Goal: Navigation & Orientation: Understand site structure

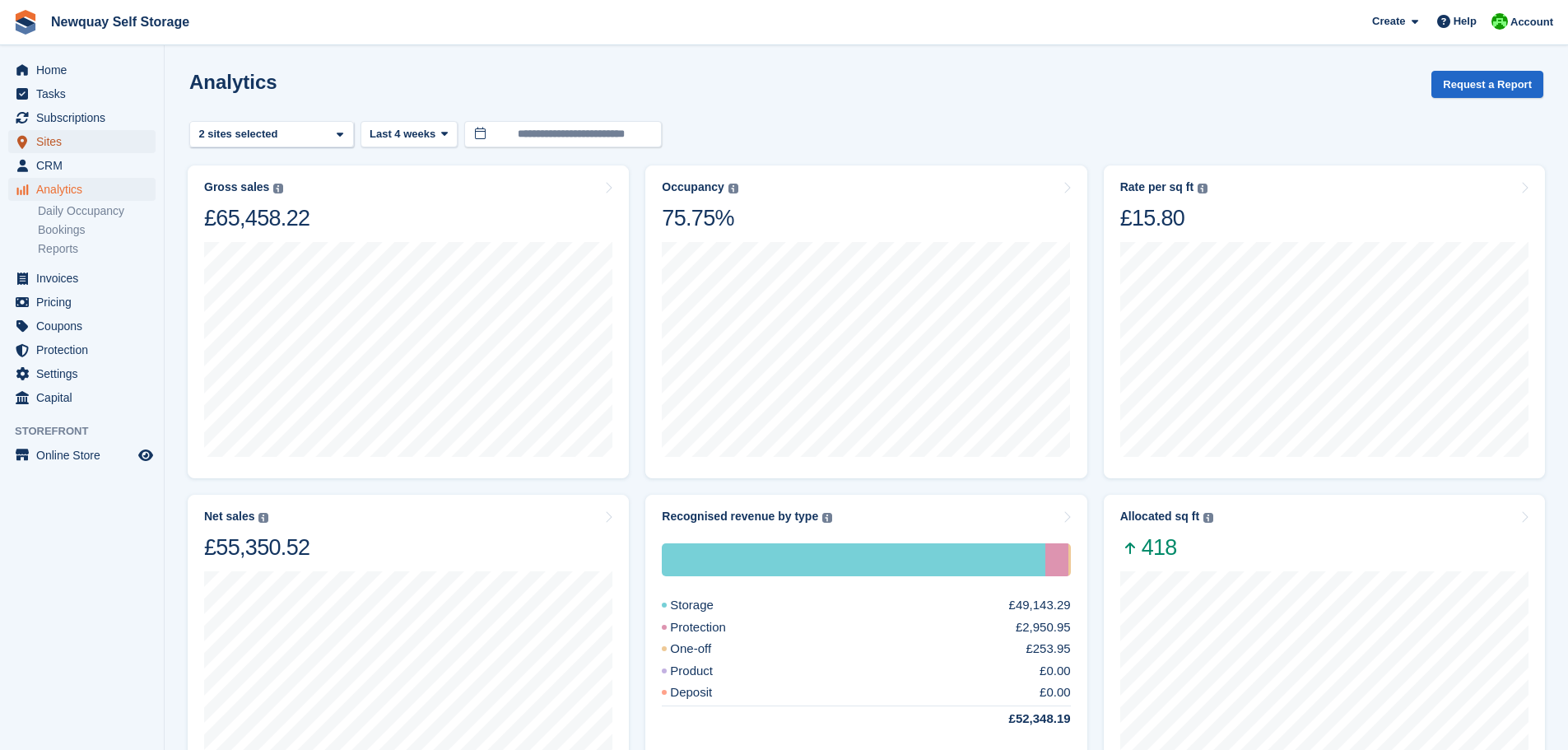
click at [52, 146] on span "Sites" at bounding box center [86, 141] width 99 height 23
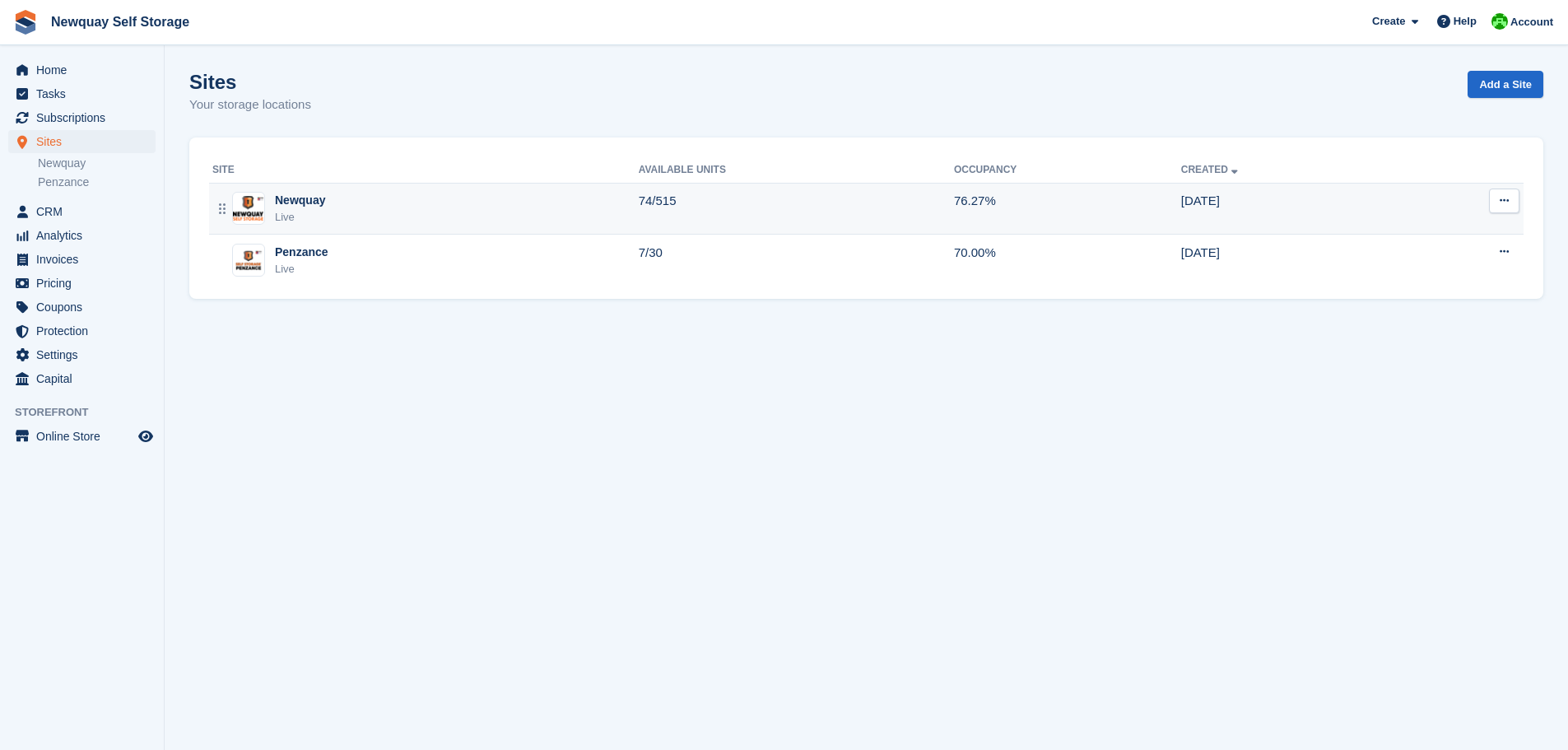
click at [303, 213] on div "Live" at bounding box center [301, 217] width 50 height 17
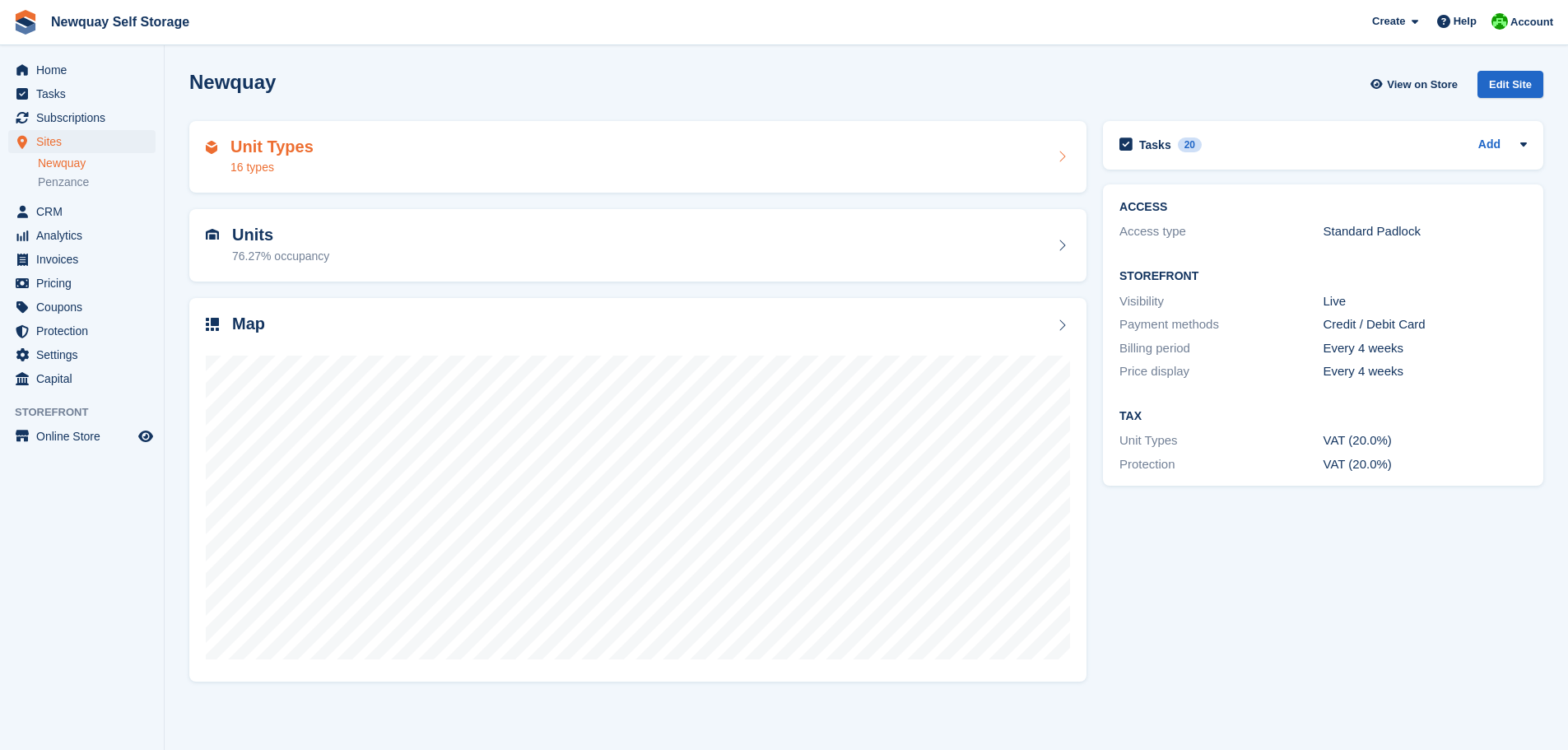
click at [260, 172] on div "16 types" at bounding box center [272, 167] width 83 height 18
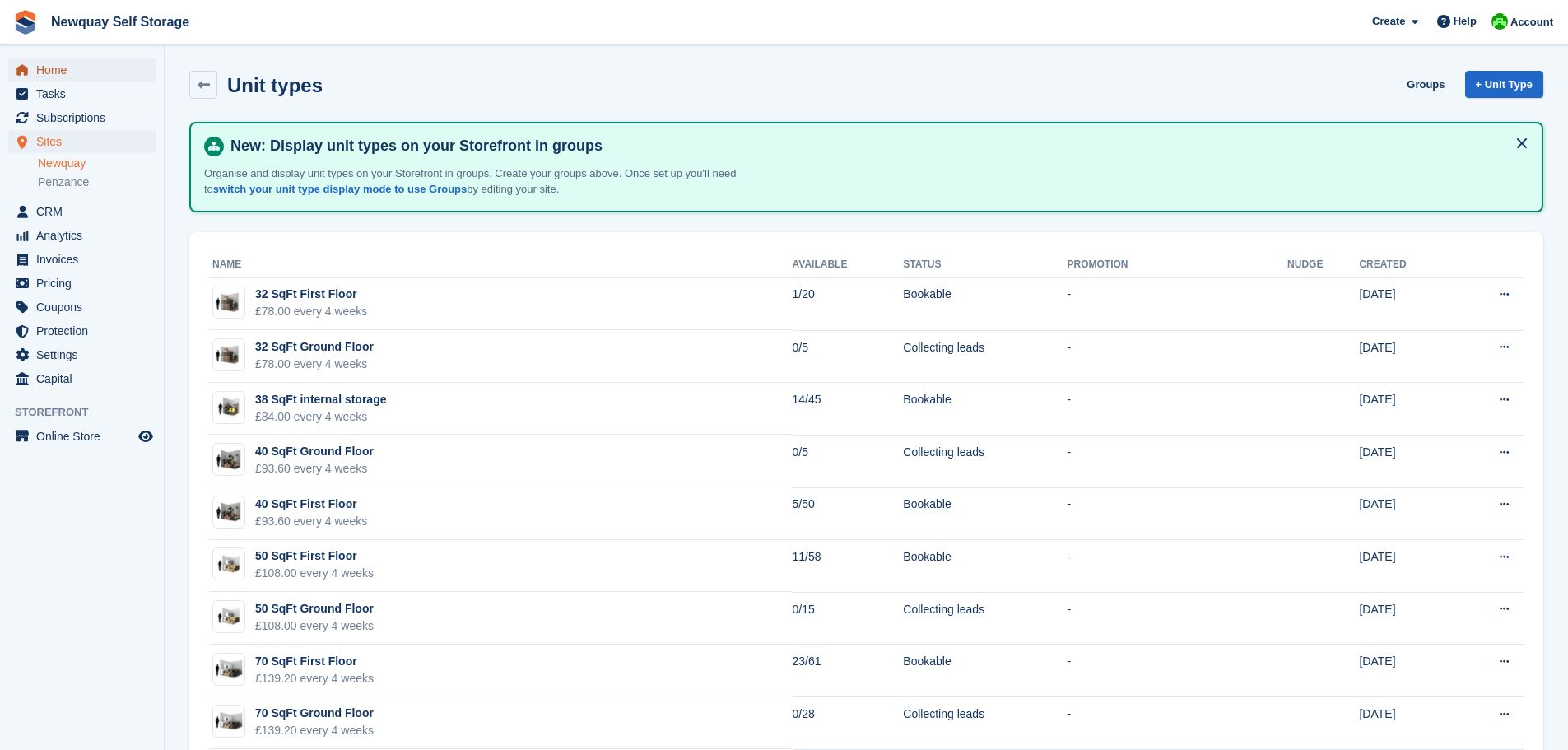
click at [49, 71] on span "Home" at bounding box center [86, 70] width 99 height 23
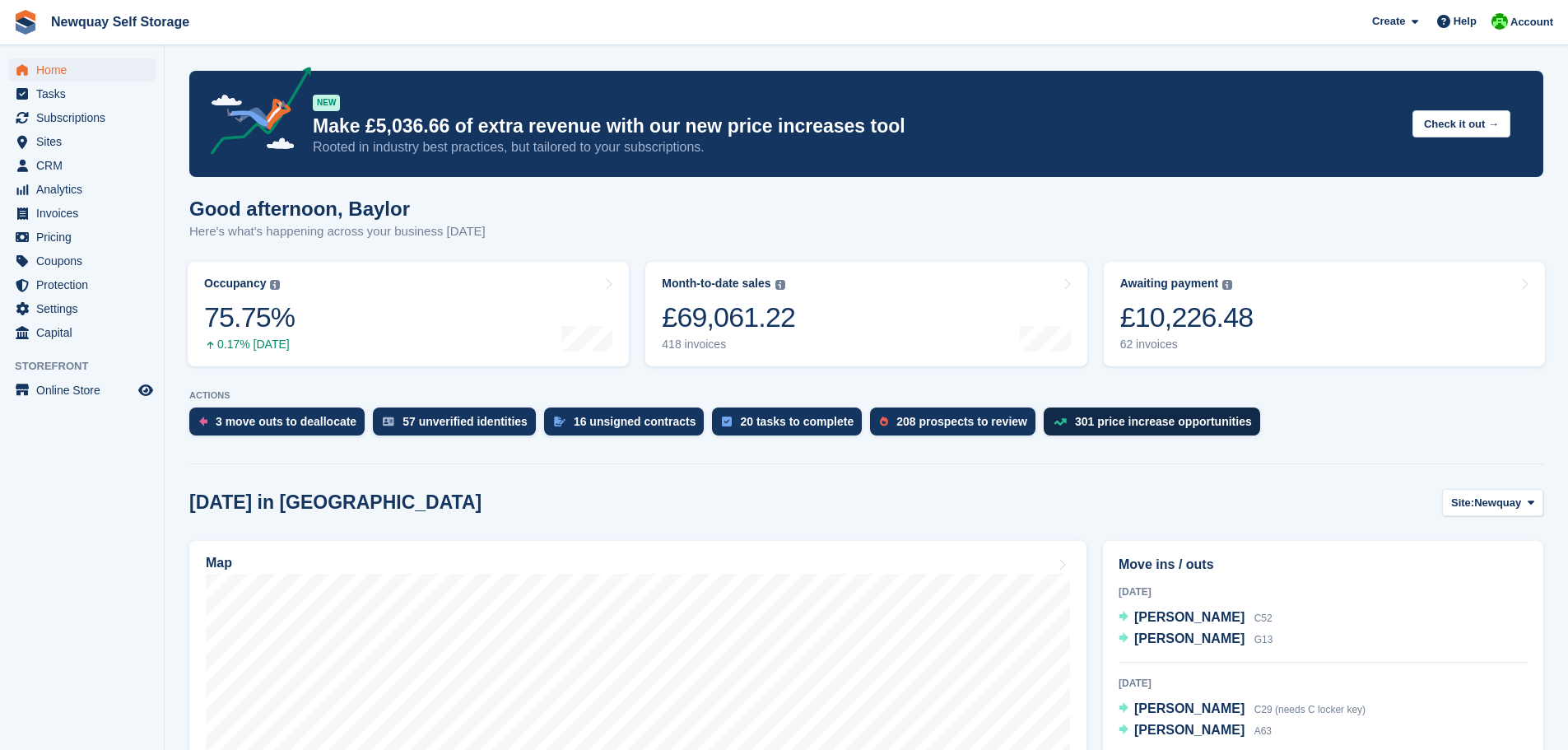
click at [1115, 427] on div "301 price increase opportunities" at bounding box center [1164, 422] width 177 height 13
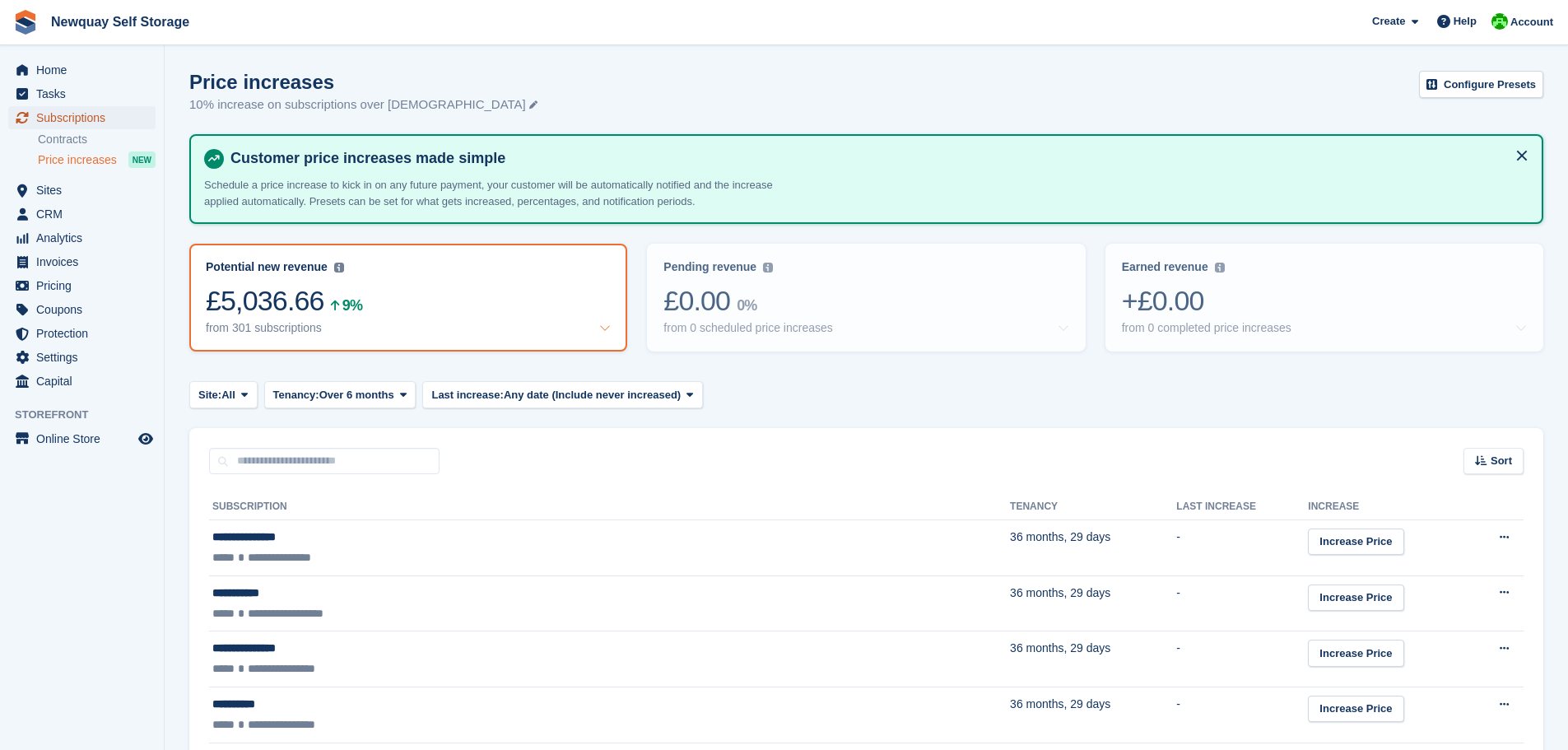
click at [60, 125] on span "Subscriptions" at bounding box center [86, 118] width 99 height 23
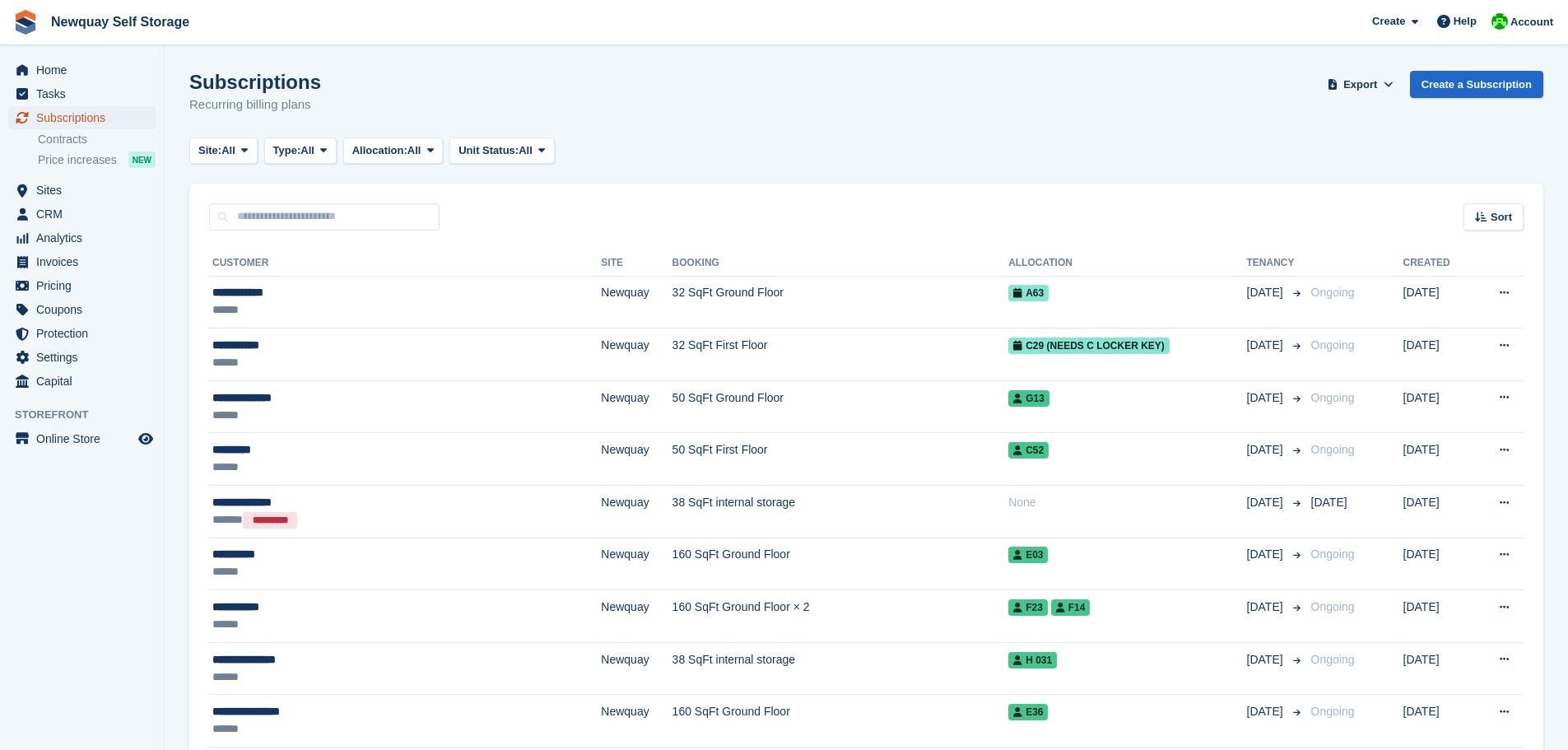
click at [73, 125] on span "Subscriptions" at bounding box center [86, 118] width 99 height 23
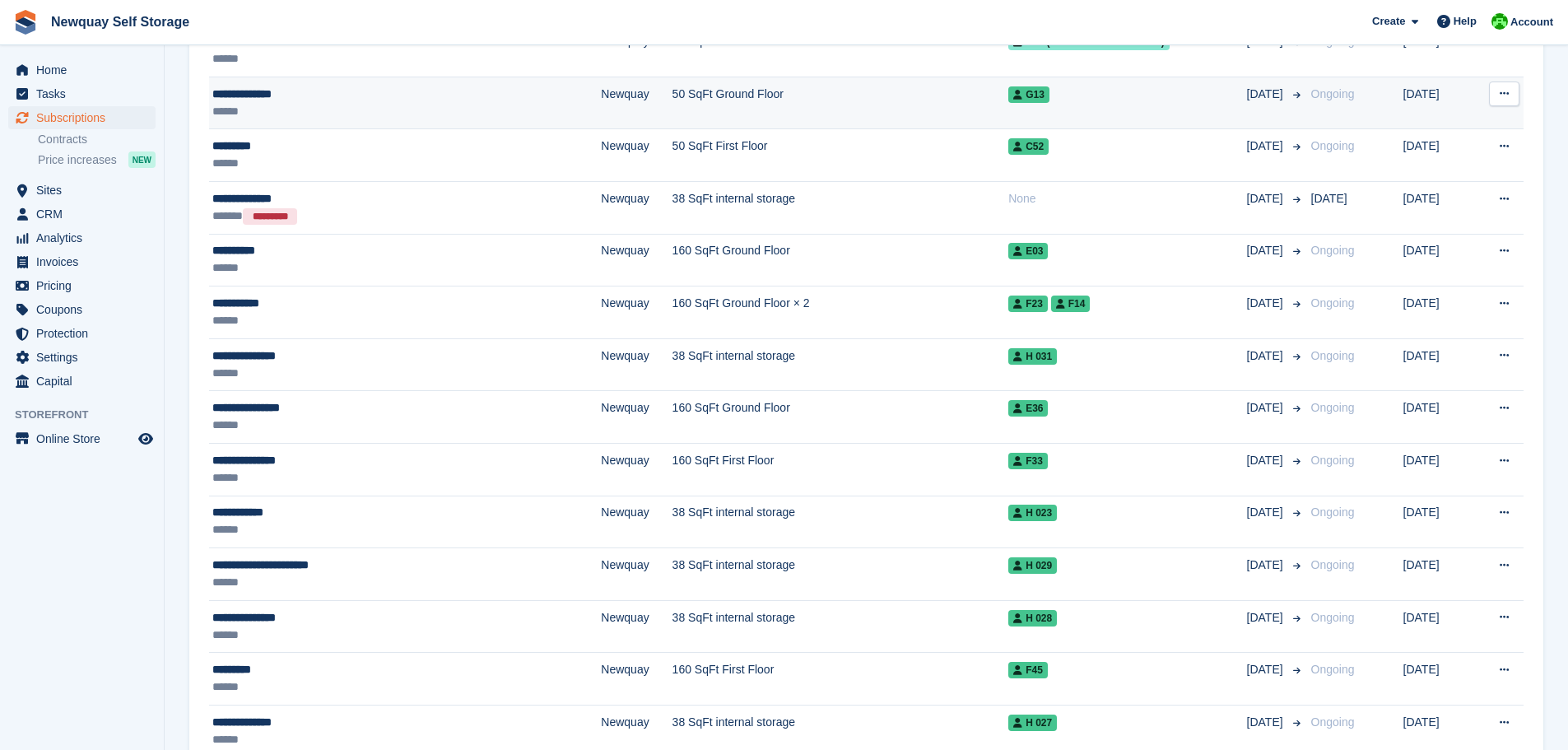
scroll to position [329, 0]
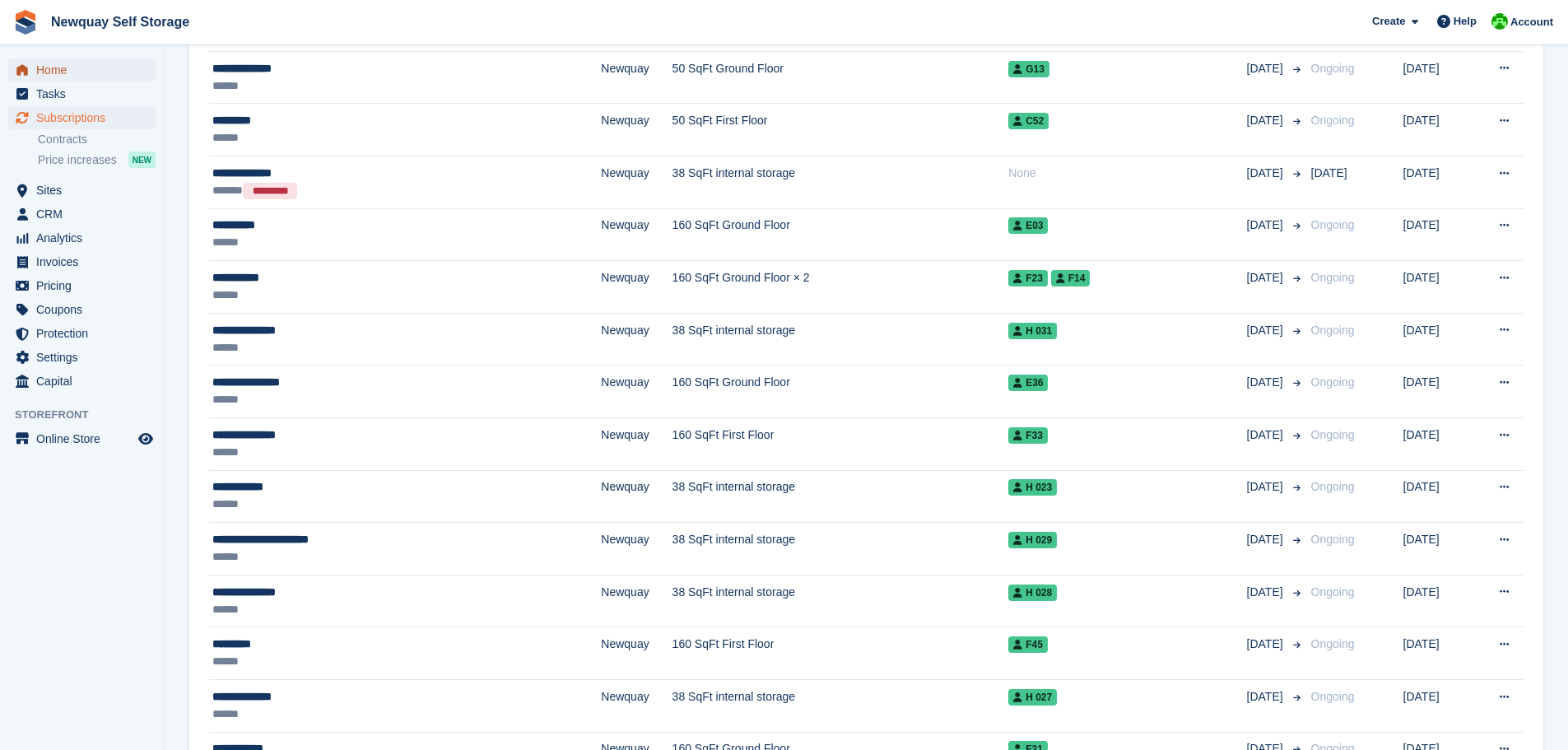
click at [62, 71] on span "Home" at bounding box center [86, 70] width 99 height 23
